Goal: Transaction & Acquisition: Register for event/course

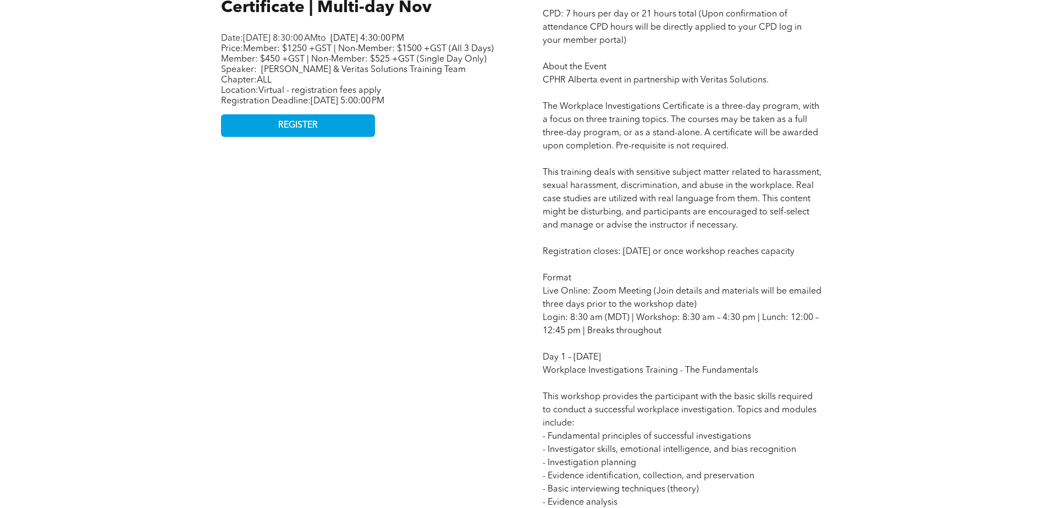
scroll to position [605, 0]
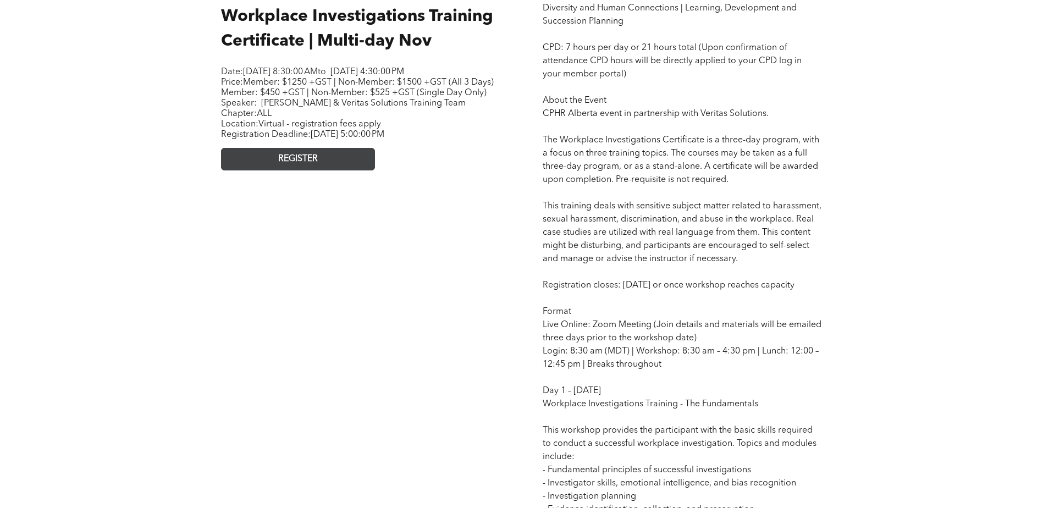
click at [273, 171] on link "REGISTER" at bounding box center [298, 159] width 154 height 23
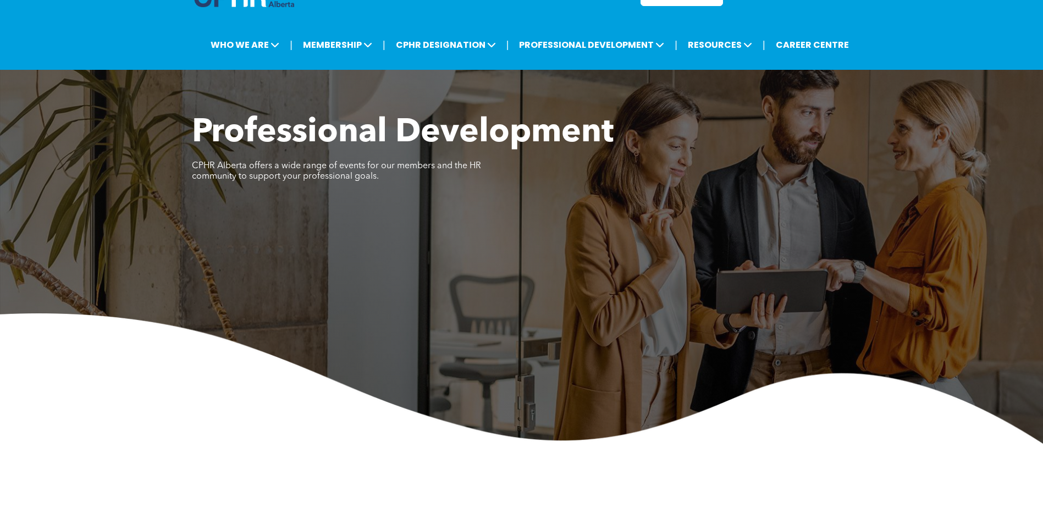
scroll to position [0, 0]
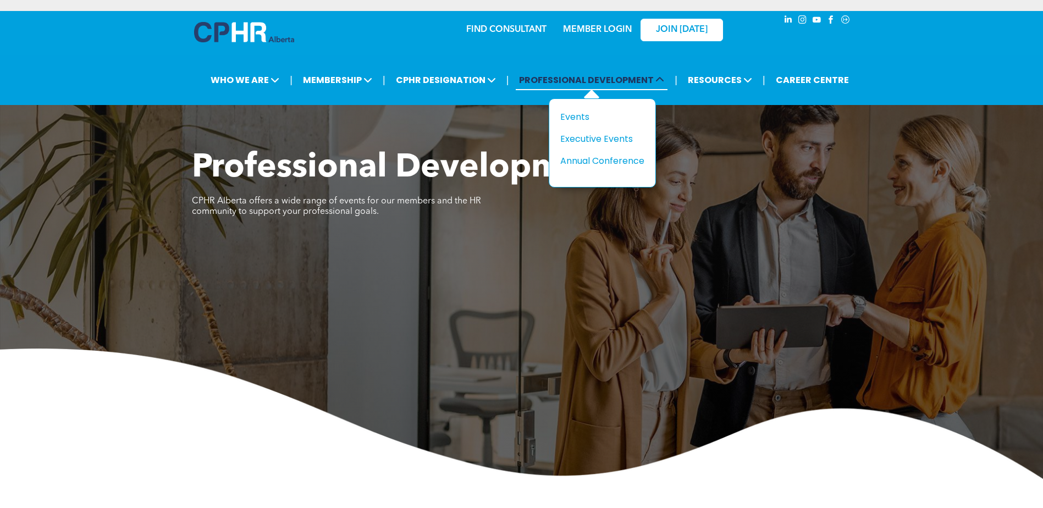
click at [619, 71] on span "PROFESSIONAL DEVELOPMENT" at bounding box center [592, 80] width 152 height 20
click at [581, 118] on div "Events" at bounding box center [599, 117] width 76 height 14
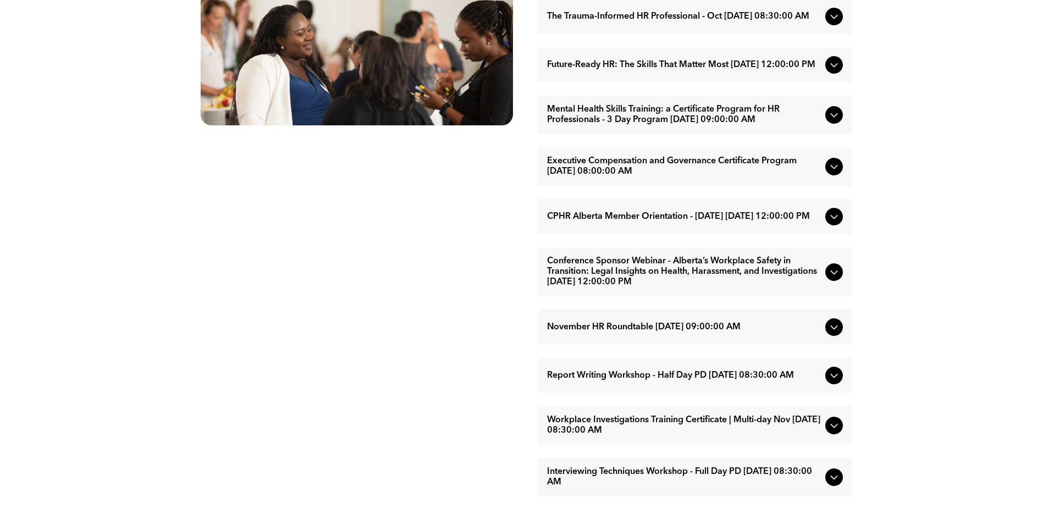
scroll to position [715, 0]
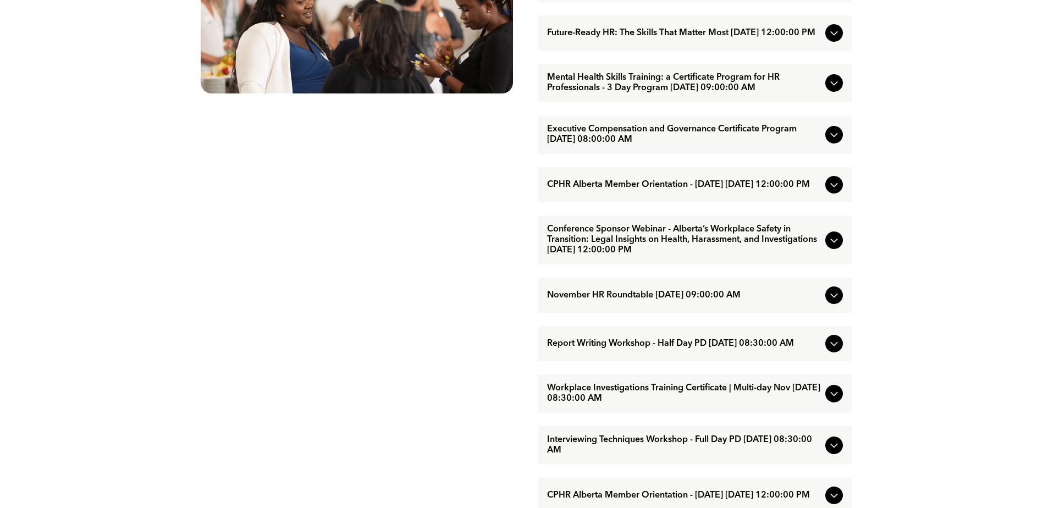
click at [775, 256] on span "Conference Sponsor Webinar - Alberta’s Workplace Safety in Transition: Legal In…" at bounding box center [684, 239] width 274 height 31
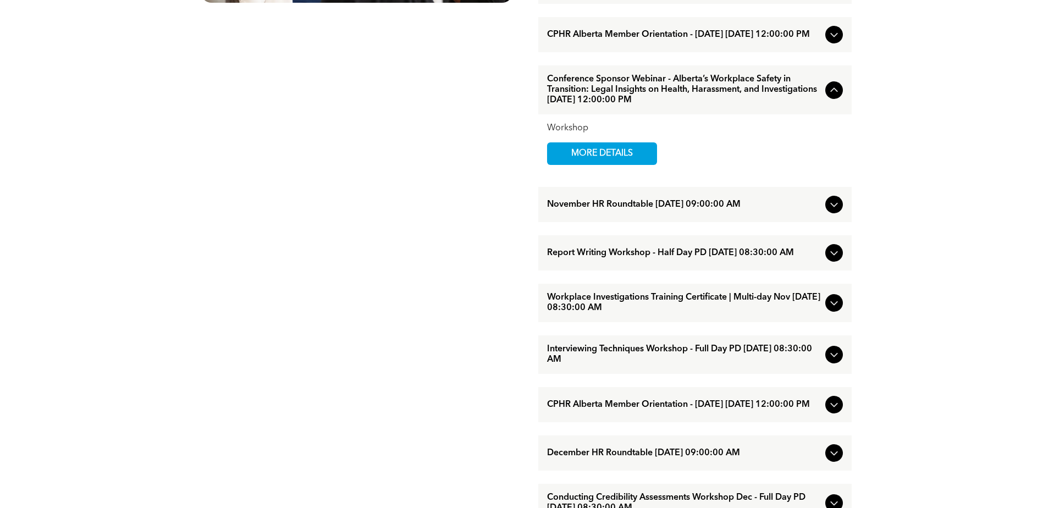
scroll to position [825, 0]
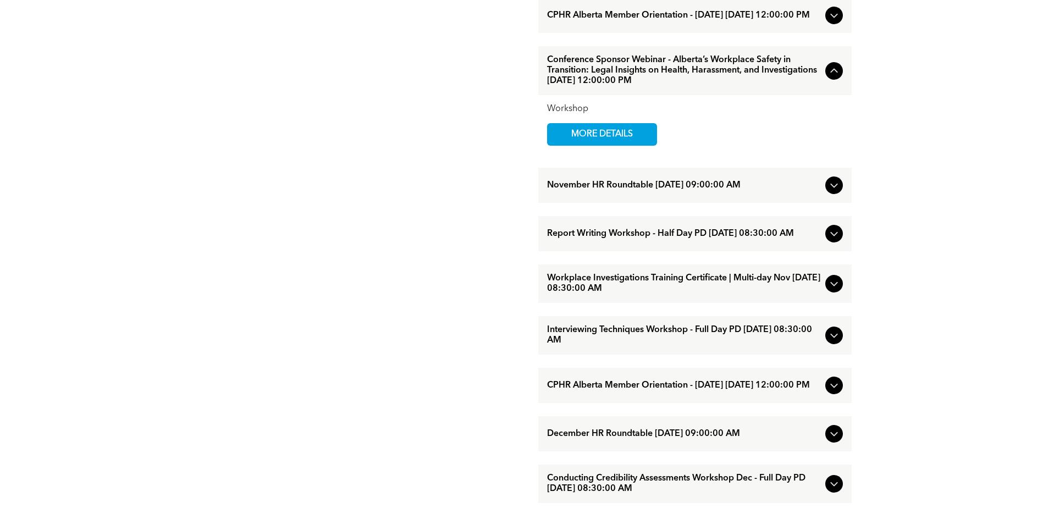
click at [678, 294] on span "Workplace Investigations Training Certificate | Multi-day Nov [DATE] 08:30:00 AM" at bounding box center [684, 283] width 274 height 21
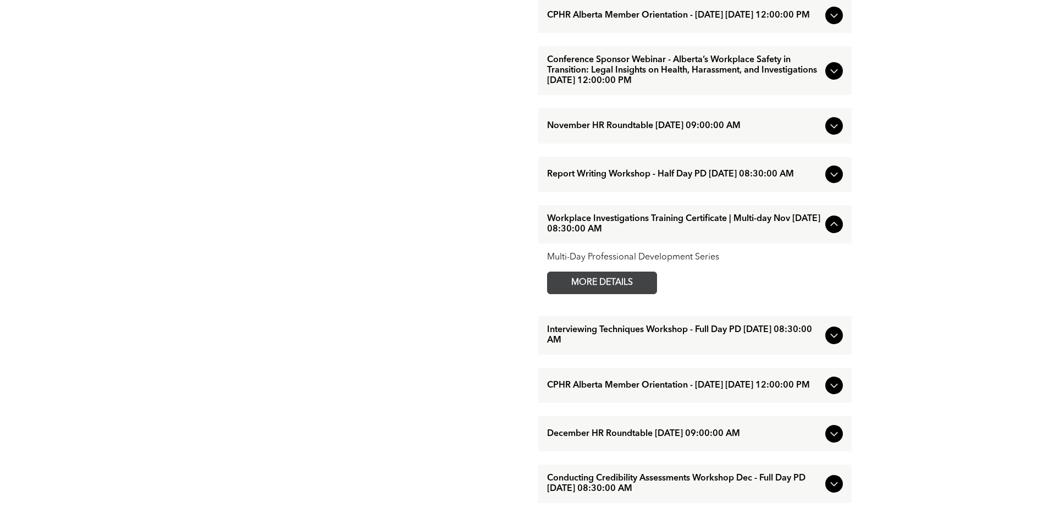
click at [651, 294] on link "MORE DETAILS" at bounding box center [602, 283] width 110 height 23
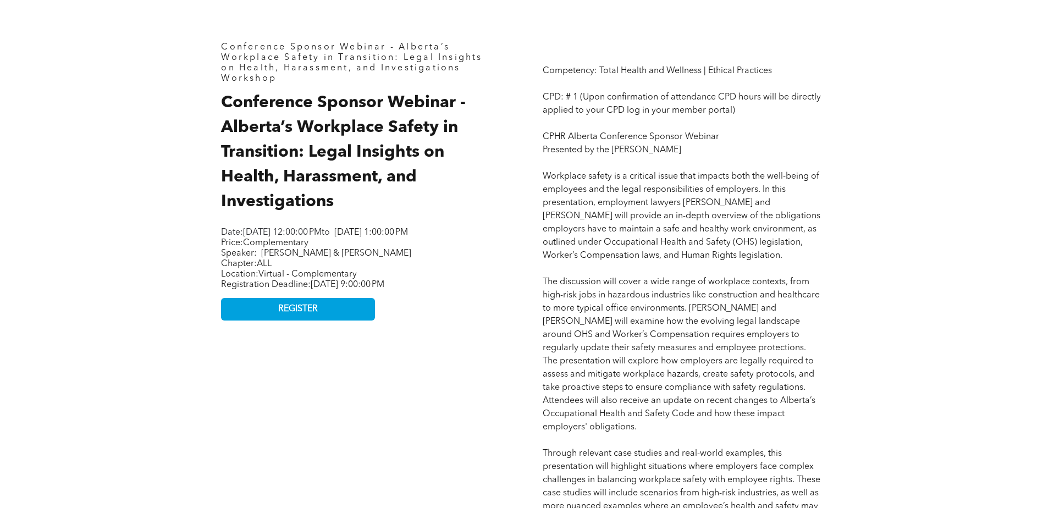
scroll to position [385, 0]
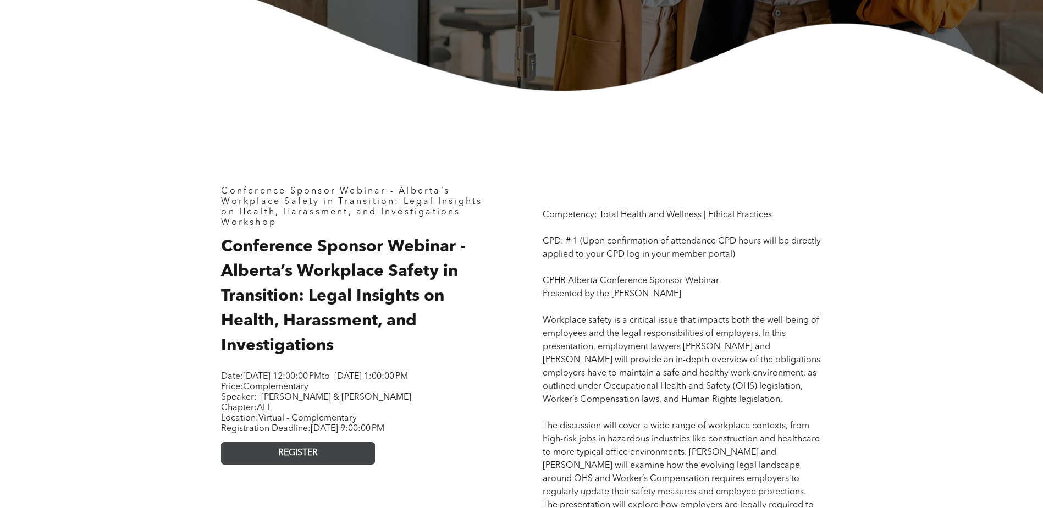
click at [349, 465] on link "REGISTER" at bounding box center [298, 453] width 154 height 23
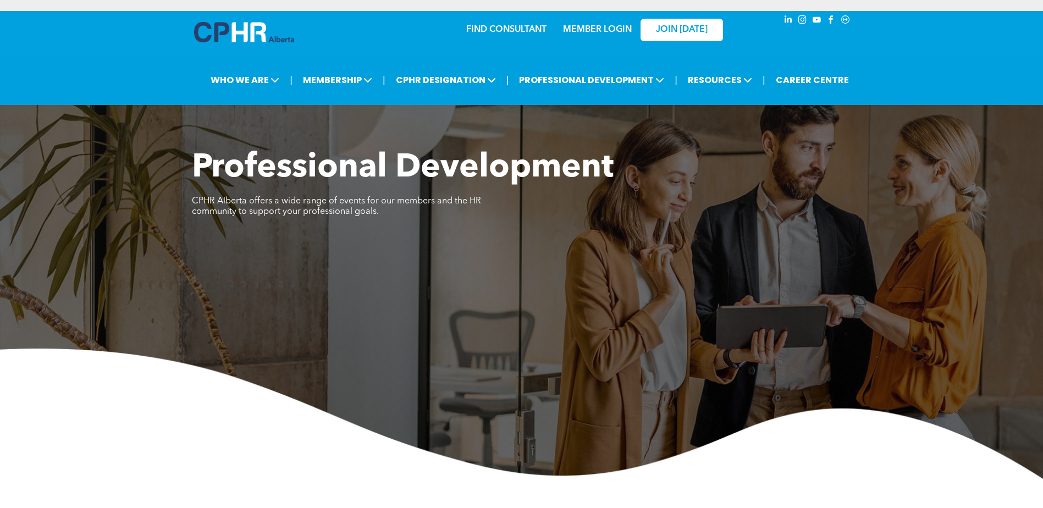
click at [587, 28] on link "MEMBER LOGIN" at bounding box center [597, 29] width 69 height 9
